Goal: Transaction & Acquisition: Purchase product/service

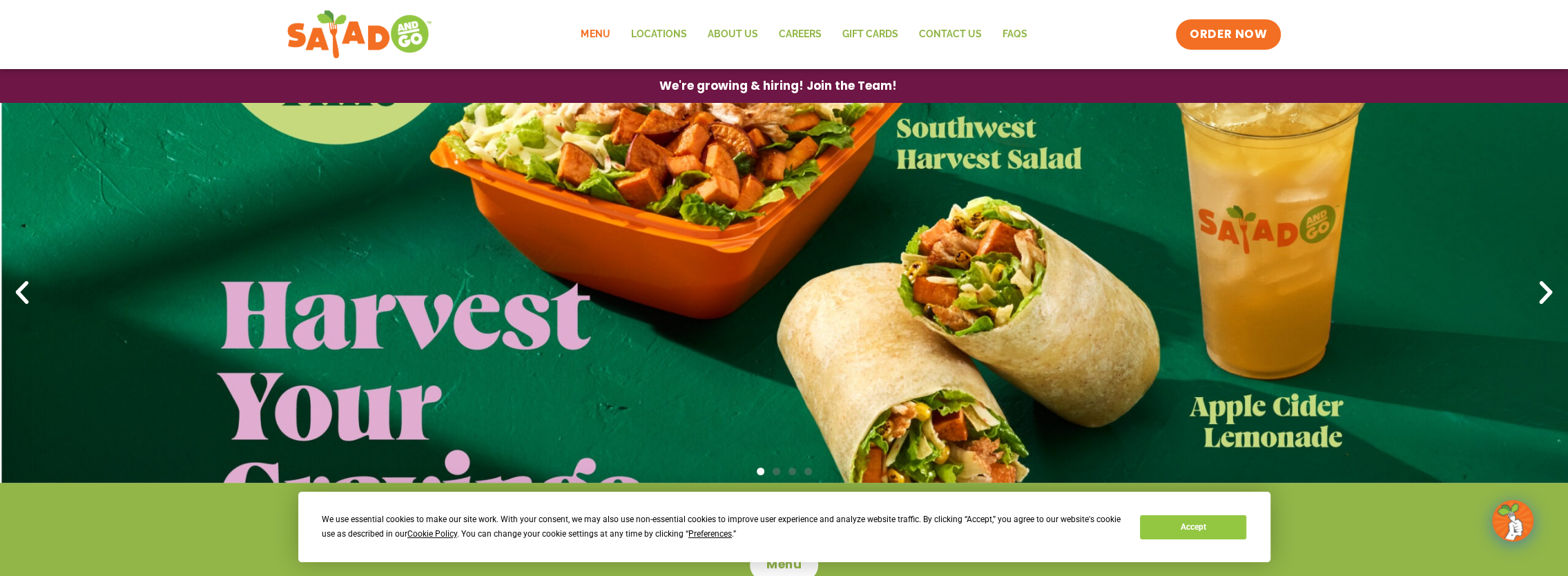
click at [607, 31] on link "Menu" at bounding box center [596, 34] width 50 height 32
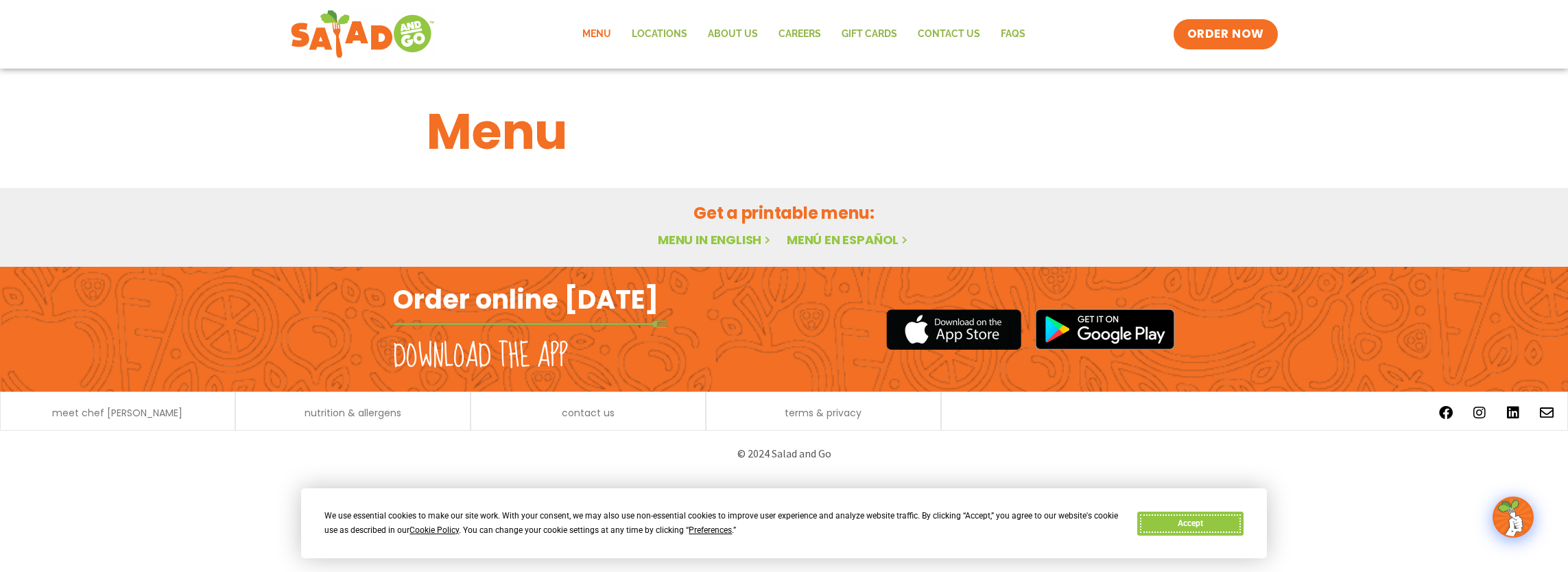
click at [1216, 523] on button "Accept" at bounding box center [1190, 523] width 106 height 24
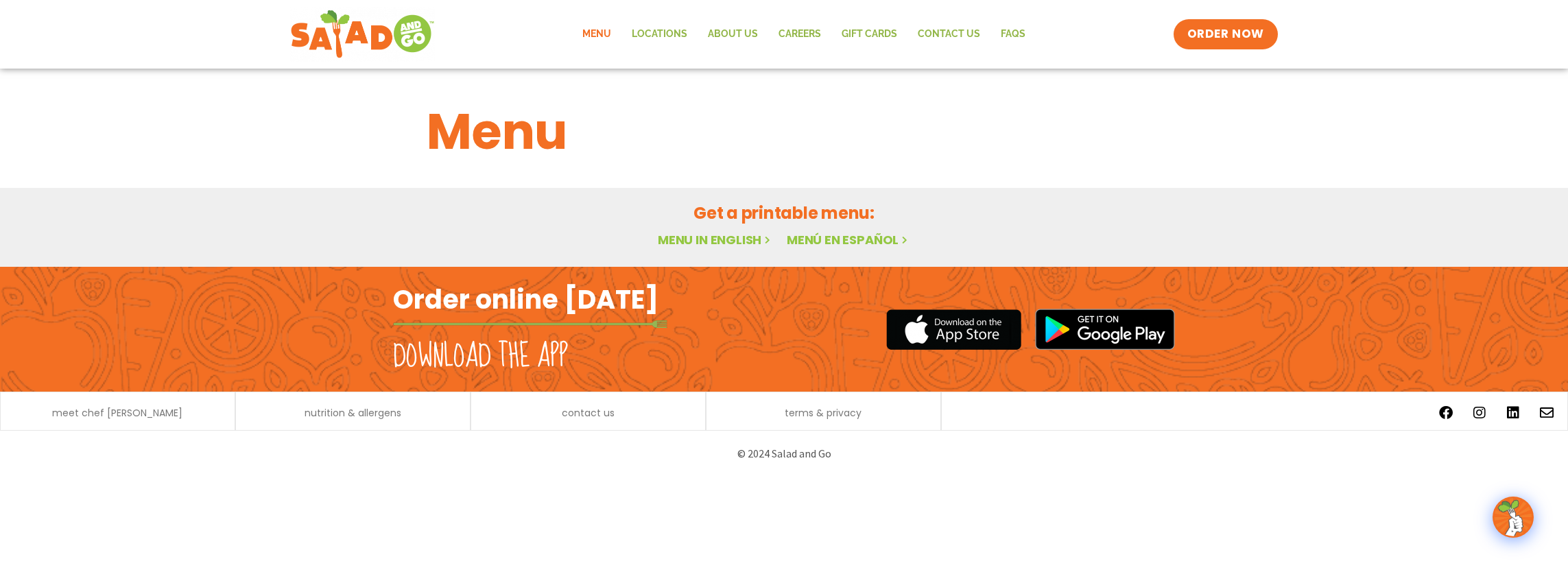
click at [719, 234] on link "Menu in English" at bounding box center [715, 239] width 115 height 17
click at [715, 238] on link "Menu in English" at bounding box center [715, 239] width 115 height 17
click at [1245, 32] on span "ORDER NOW" at bounding box center [1225, 35] width 85 height 18
